Goal: Information Seeking & Learning: Learn about a topic

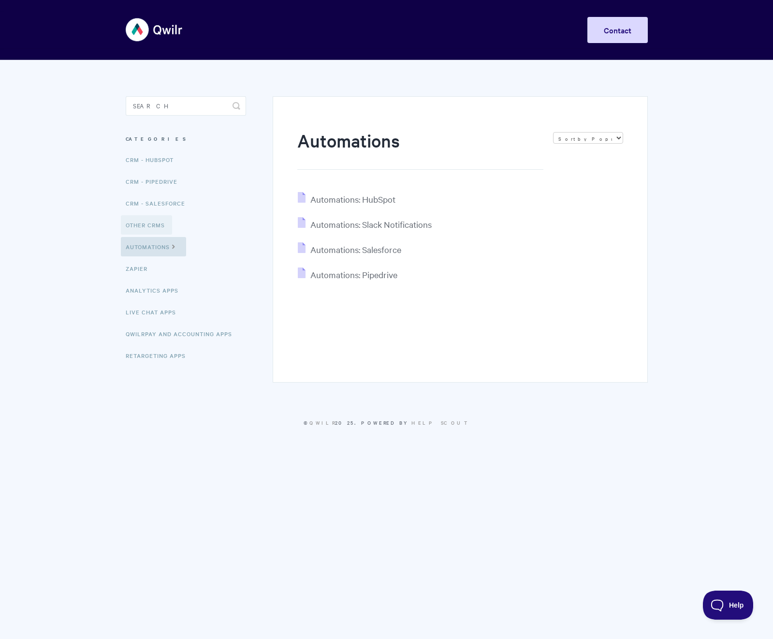
click at [160, 229] on link "Other CRMs" at bounding box center [146, 224] width 51 height 19
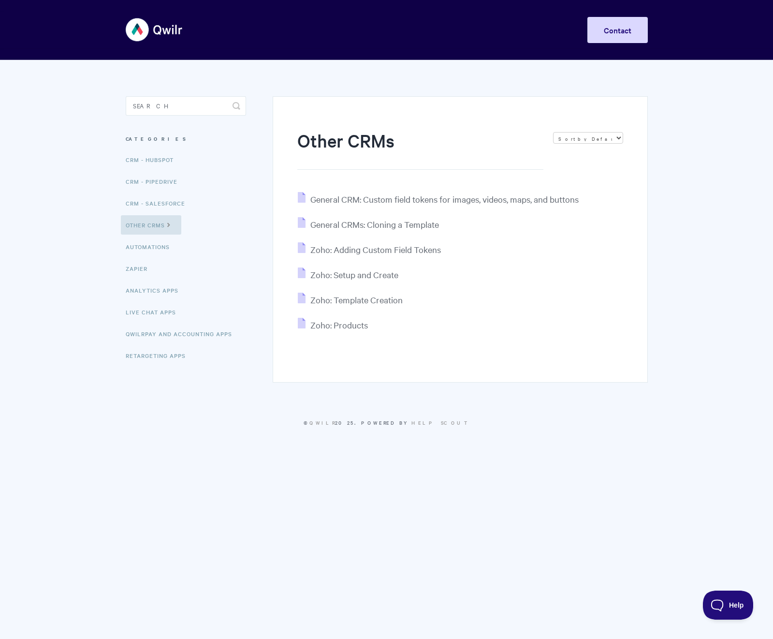
click at [80, 410] on body "Toggle Navigation Home Getting Started Creating & Editing Pages Sharing & Analy…" at bounding box center [386, 225] width 773 height 451
click at [184, 357] on link "Retargeting Apps" at bounding box center [157, 355] width 72 height 19
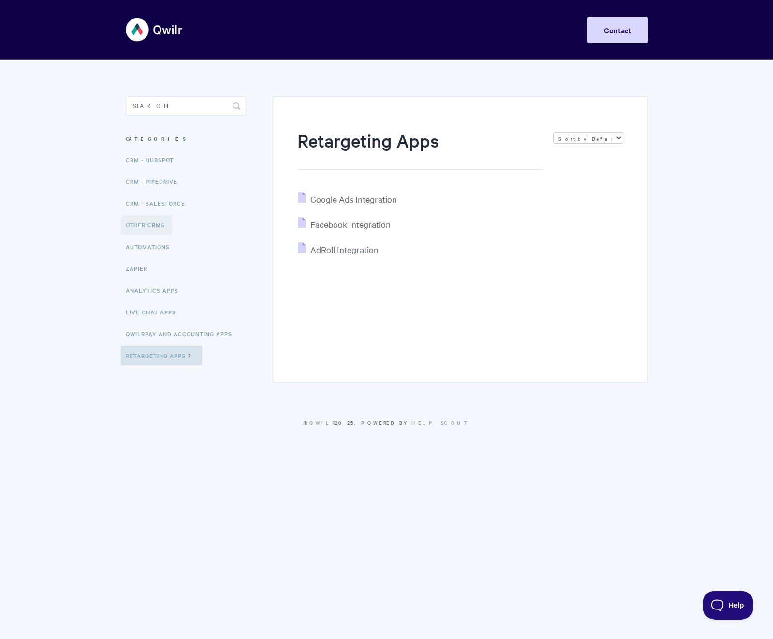
click at [153, 230] on link "Other CRMs" at bounding box center [146, 224] width 51 height 19
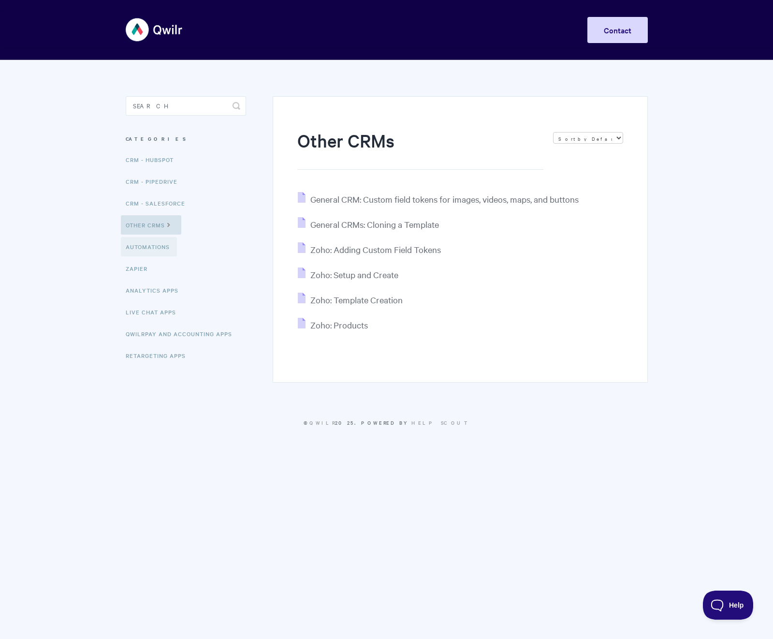
click at [150, 248] on link "Automations" at bounding box center [149, 246] width 56 height 19
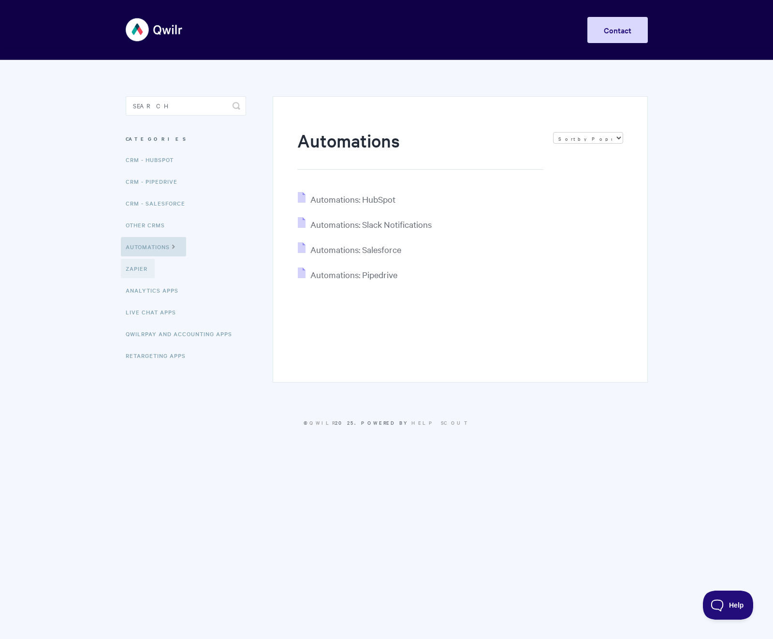
click at [143, 270] on link "Zapier" at bounding box center [138, 268] width 34 height 19
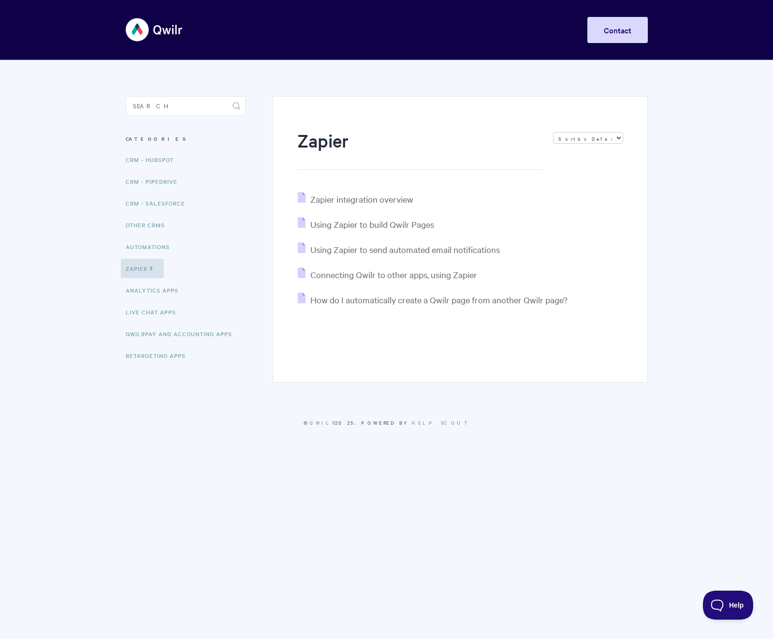
click at [166, 31] on img at bounding box center [155, 30] width 58 height 36
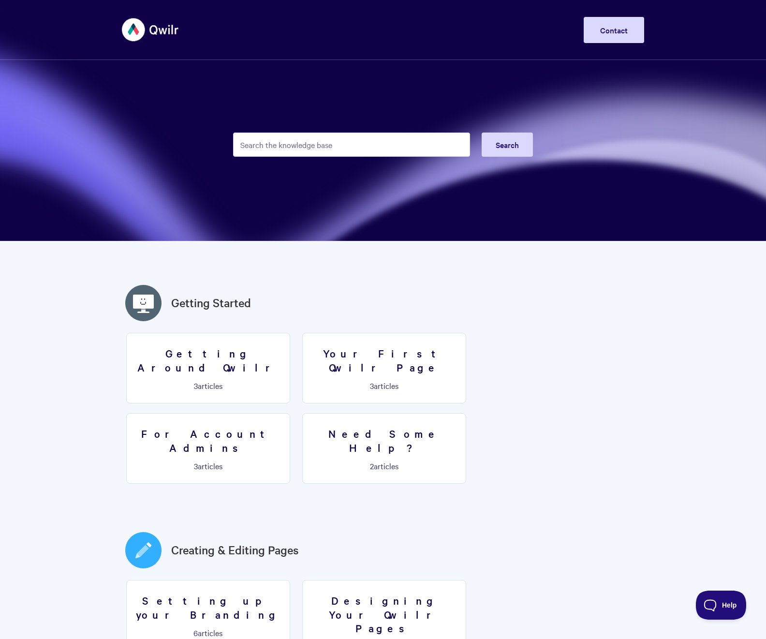
click at [301, 136] on input "Search the knowledge base" at bounding box center [351, 144] width 237 height 24
drag, startPoint x: 305, startPoint y: 145, endPoint x: 297, endPoint y: 151, distance: 10.3
click at [300, 149] on input "Search the knowledge base" at bounding box center [351, 144] width 237 height 24
type input "api"
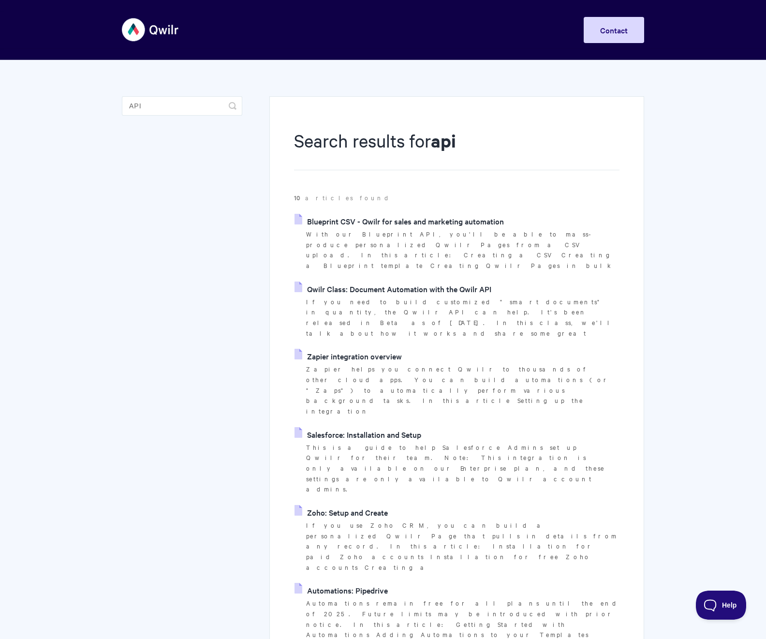
click at [473, 281] on link "Qwilr Class: Document Automation with the Qwilr API" at bounding box center [392, 288] width 197 height 15
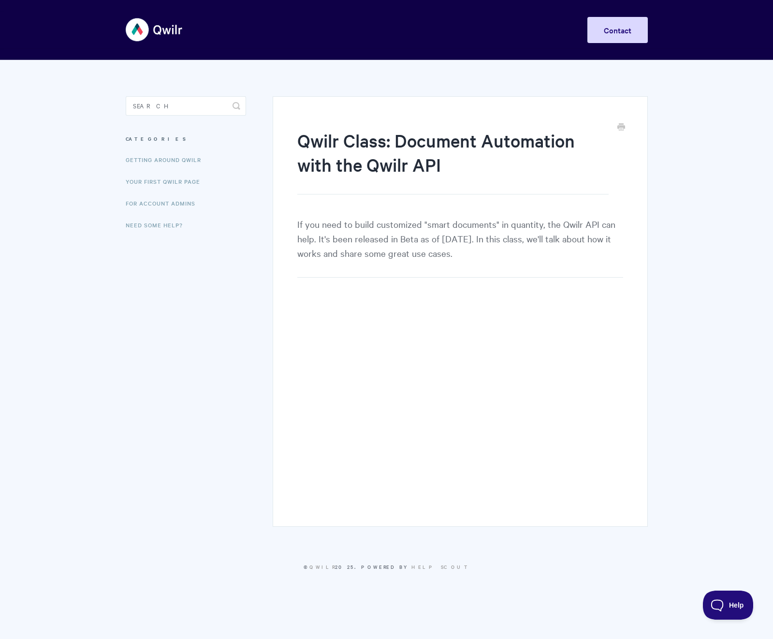
click at [145, 32] on img at bounding box center [155, 30] width 58 height 36
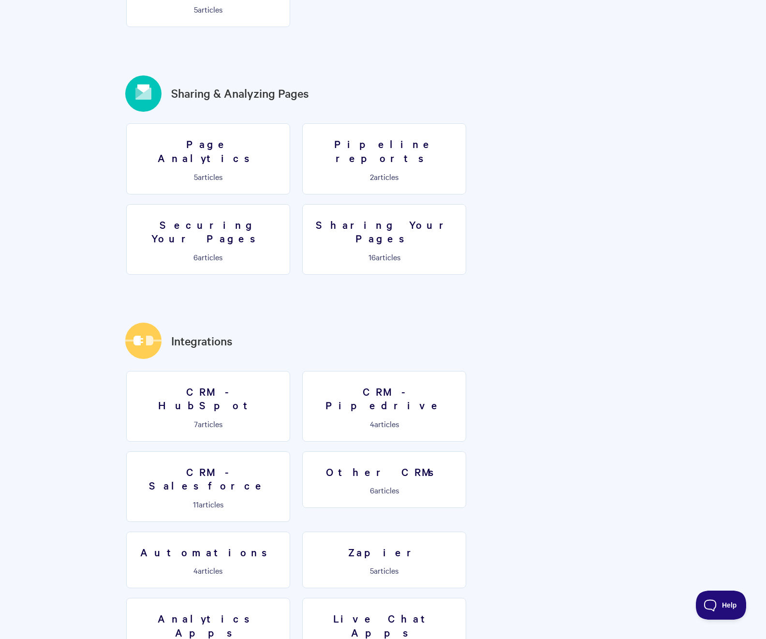
scroll to position [1104, 0]
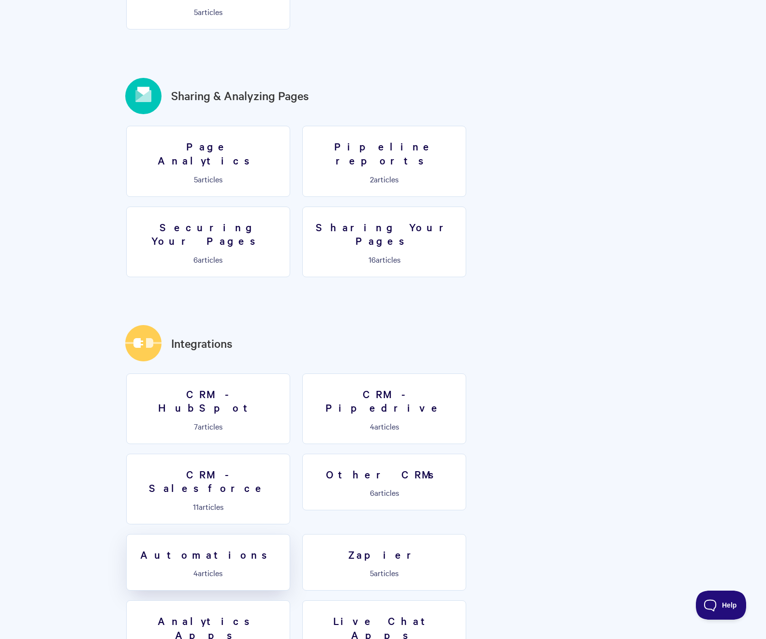
click at [284, 547] on h3 "Automations" at bounding box center [207, 554] width 151 height 14
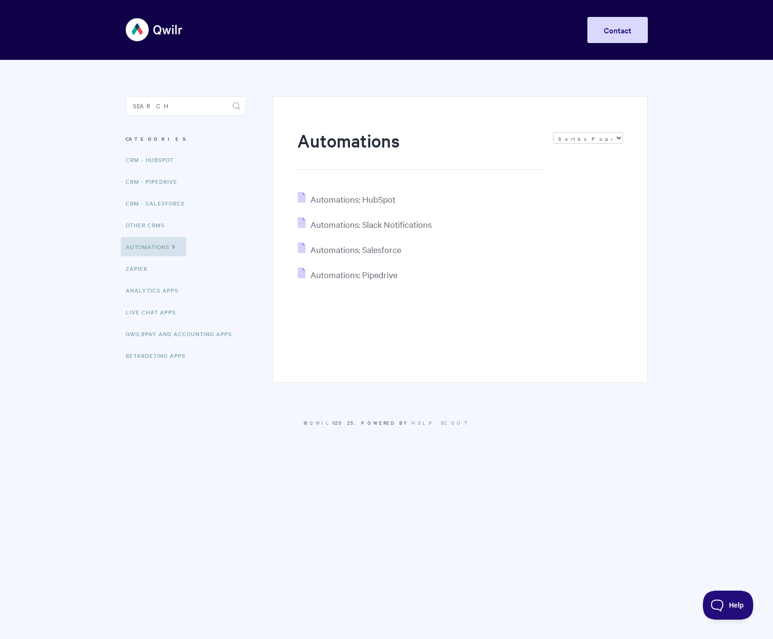
click at [161, 25] on img at bounding box center [155, 30] width 58 height 36
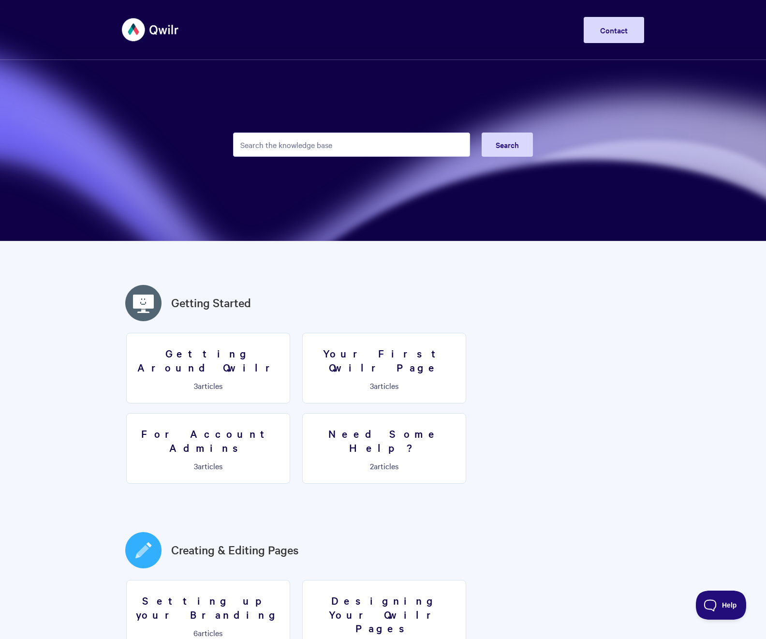
click at [170, 28] on img at bounding box center [151, 30] width 58 height 36
